Goal: Transaction & Acquisition: Purchase product/service

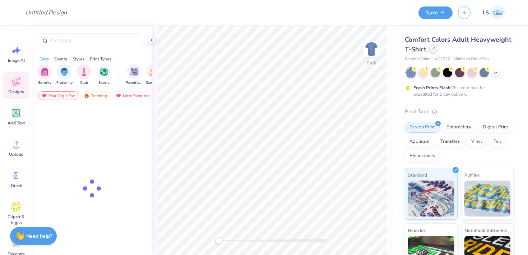
click at [434, 50] on icon at bounding box center [434, 49] width 4 height 4
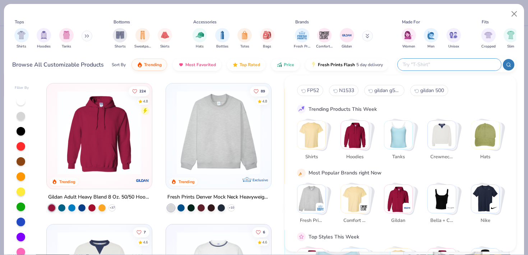
click at [461, 64] on input "text" at bounding box center [449, 64] width 94 height 8
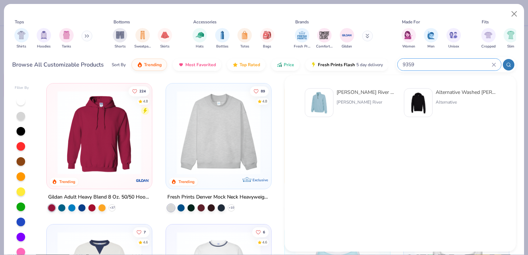
type input "9359"
click at [361, 91] on div "[PERSON_NAME] River Adult Crosswind Quarter Zip Sweatshirt" at bounding box center [367, 92] width 60 height 8
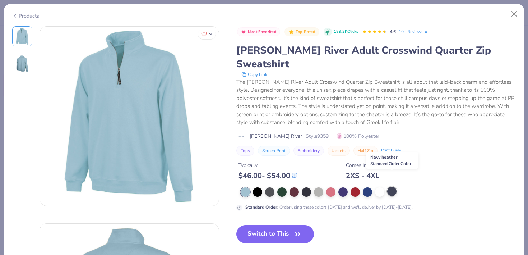
click at [394, 187] on div at bounding box center [391, 191] width 9 height 9
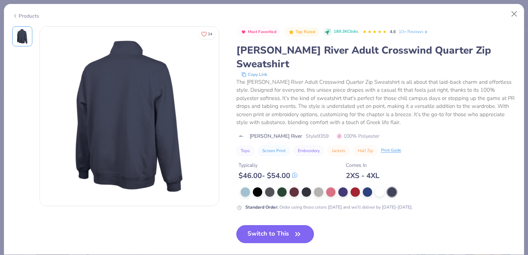
click at [270, 225] on button "Switch to This" at bounding box center [275, 234] width 78 height 18
